Goal: Find specific page/section: Find specific page/section

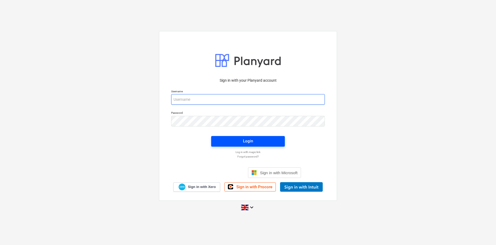
type input "[PERSON_NAME][EMAIL_ADDRESS][DOMAIN_NAME]"
click at [245, 144] on div "Login" at bounding box center [248, 141] width 10 height 7
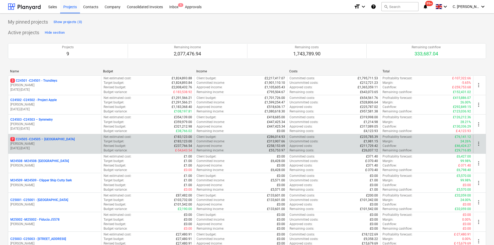
click at [34, 140] on p "7 C24505 - C24505 – Surrey Quays" at bounding box center [42, 139] width 64 height 5
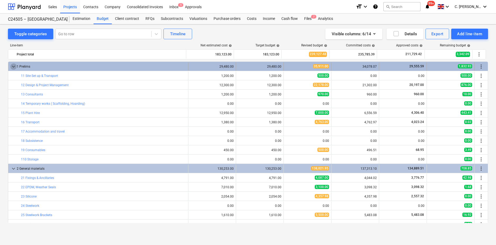
click at [12, 67] on span "keyboard_arrow_down" at bounding box center [13, 66] width 6 height 6
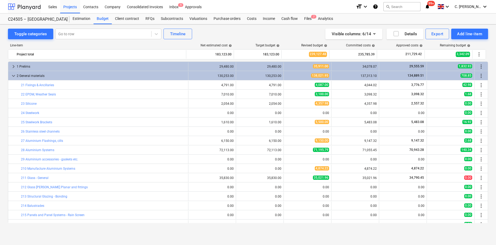
click at [32, 11] on div at bounding box center [24, 6] width 33 height 13
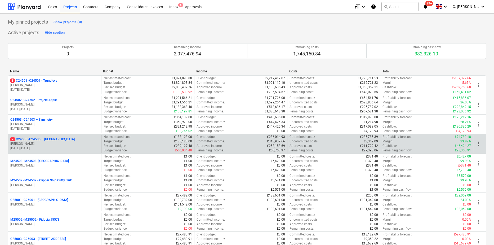
click at [36, 142] on p "[PERSON_NAME]" at bounding box center [54, 143] width 89 height 5
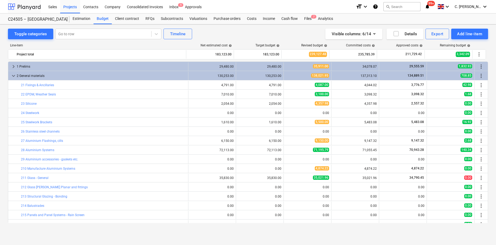
click at [30, 6] on div at bounding box center [24, 6] width 33 height 13
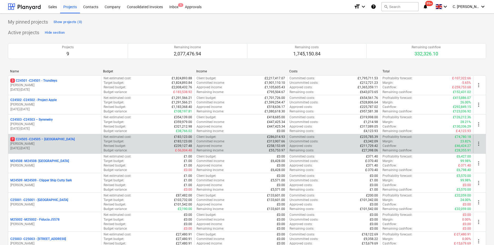
click at [277, 142] on p "£313,907.66" at bounding box center [276, 141] width 18 height 5
click at [45, 142] on p "[PERSON_NAME]" at bounding box center [54, 143] width 89 height 5
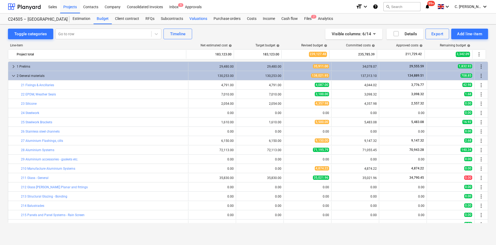
click at [197, 18] on div "Valuations" at bounding box center [198, 19] width 24 height 11
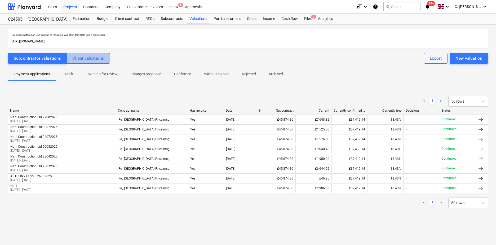
click at [83, 58] on div "Client valuations" at bounding box center [88, 58] width 32 height 7
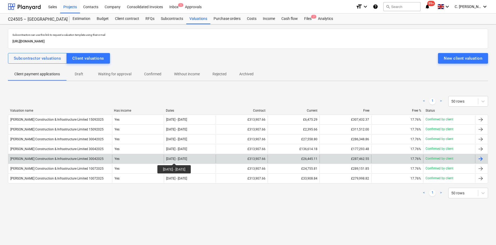
click at [183, 158] on div "[DATE] - [DATE]" at bounding box center [176, 159] width 21 height 4
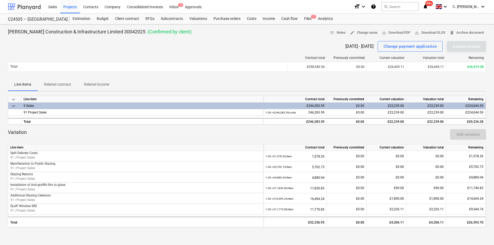
click at [16, 6] on div at bounding box center [24, 6] width 33 height 13
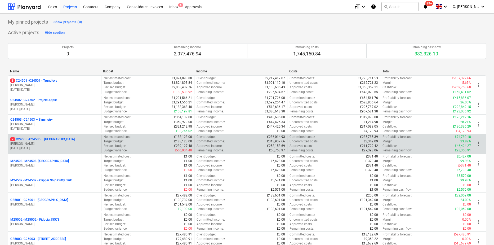
click at [55, 138] on p "7 C24505 - C24505 – [GEOGRAPHIC_DATA]" at bounding box center [42, 139] width 64 height 5
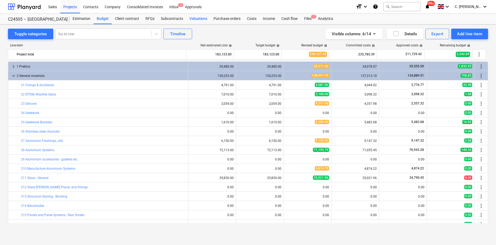
click at [196, 17] on div "Valuations" at bounding box center [198, 19] width 24 height 11
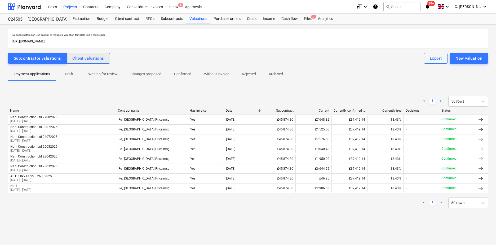
click at [84, 57] on div "Client valuations" at bounding box center [88, 58] width 32 height 7
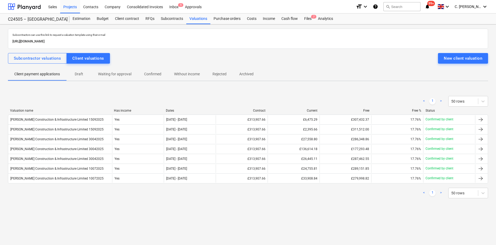
click at [82, 74] on p "Draft" at bounding box center [79, 74] width 13 height 6
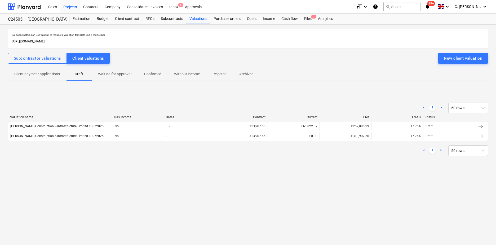
click at [117, 75] on p "Waiting for approval" at bounding box center [114, 74] width 33 height 6
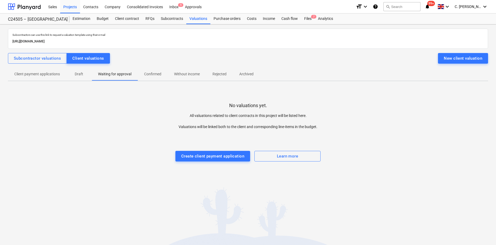
click at [149, 75] on p "Confirmed" at bounding box center [152, 74] width 17 height 6
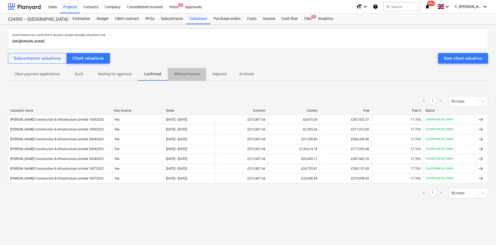
click at [184, 73] on p "Without income" at bounding box center [187, 74] width 26 height 6
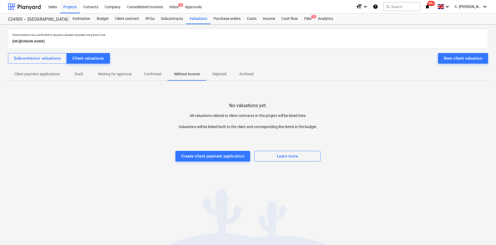
click at [220, 74] on p "Rejected" at bounding box center [220, 74] width 14 height 6
click at [249, 75] on p "Archived" at bounding box center [246, 74] width 14 height 6
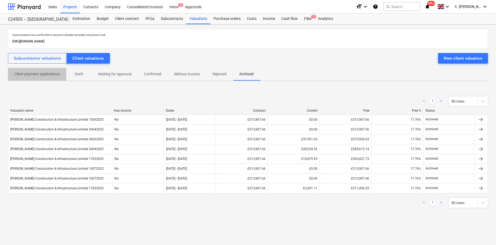
click at [36, 74] on p "Client payment applications" at bounding box center [37, 74] width 46 height 6
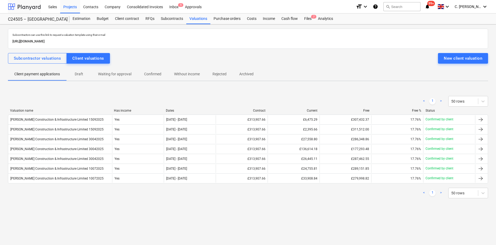
click at [25, 8] on div at bounding box center [24, 6] width 33 height 13
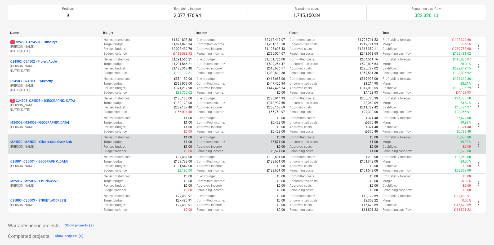
scroll to position [49, 0]
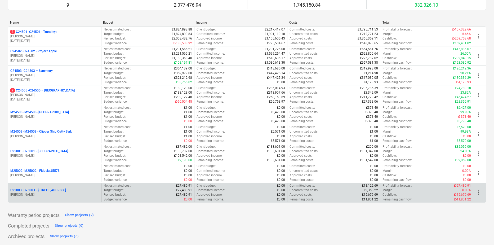
click at [47, 189] on p "C25003 - C25003 - [STREET_ADDRESS]" at bounding box center [38, 190] width 56 height 5
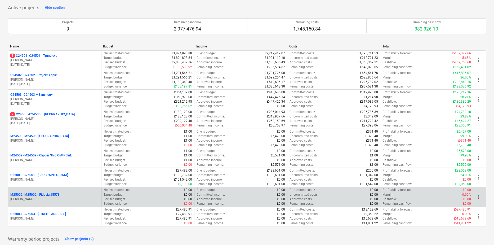
scroll to position [49, 0]
